Goal: Information Seeking & Learning: Check status

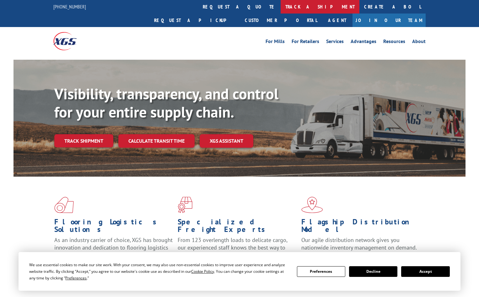
click at [281, 5] on link "track a shipment" at bounding box center [320, 7] width 79 height 14
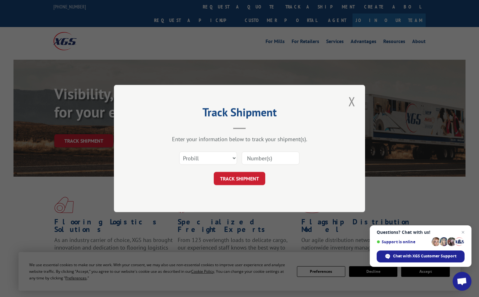
paste input "17105316"
type input "17105316"
click at [232, 182] on button "TRACK SHIPMENT" at bounding box center [240, 178] width 52 height 13
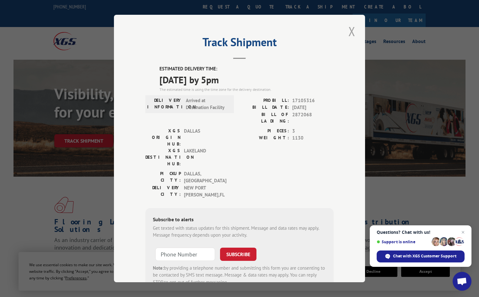
click at [352, 30] on button "Close modal" at bounding box center [352, 31] width 11 height 17
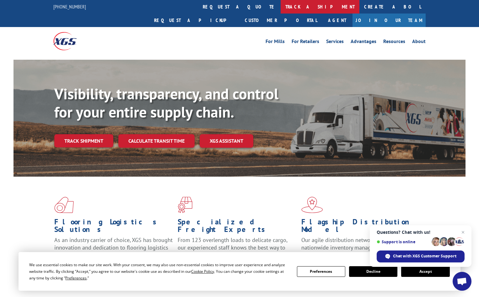
click at [281, 8] on link "track a shipment" at bounding box center [320, 7] width 79 height 14
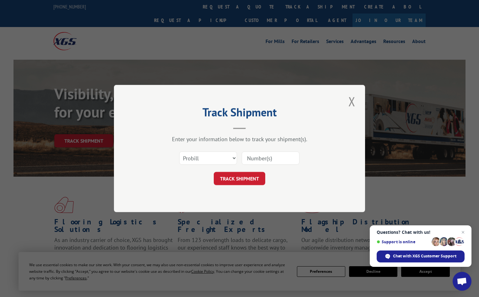
paste input "17323423"
type input "17323423"
drag, startPoint x: 244, startPoint y: 178, endPoint x: 249, endPoint y: 175, distance: 5.8
click at [244, 178] on button "TRACK SHIPMENT" at bounding box center [240, 178] width 52 height 13
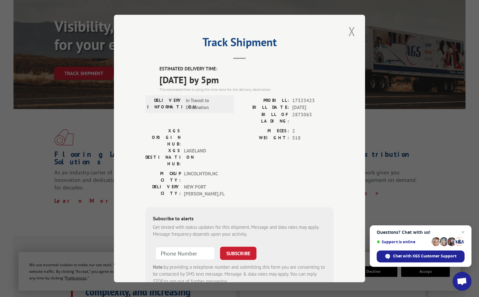
scroll to position [63, 0]
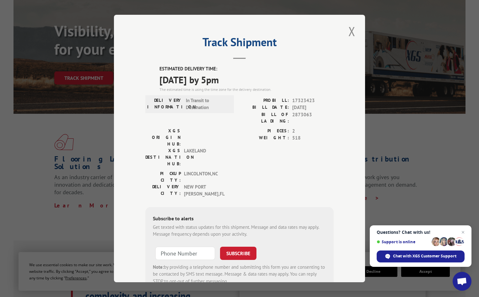
click at [348, 30] on button "Close modal" at bounding box center [352, 31] width 11 height 17
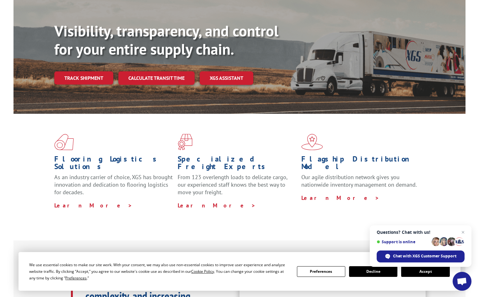
scroll to position [0, 0]
